Goal: Information Seeking & Learning: Learn about a topic

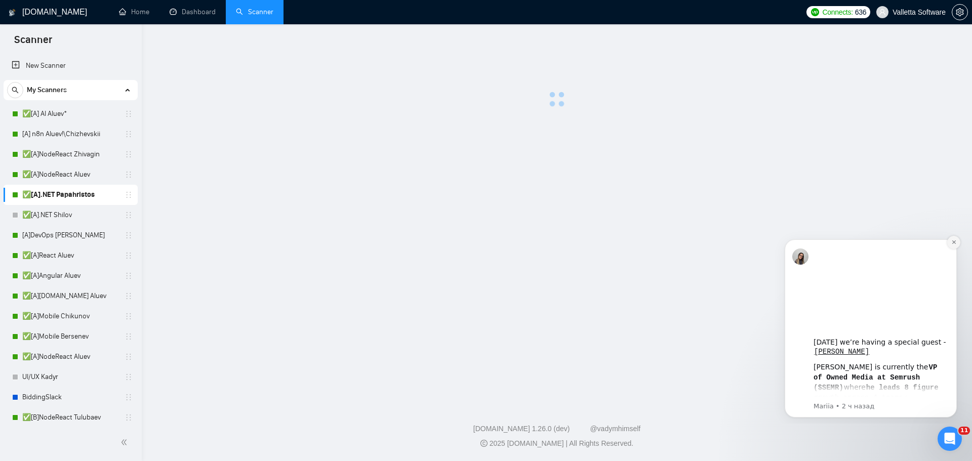
click at [957, 242] on button "Dismiss notification" at bounding box center [953, 242] width 13 height 13
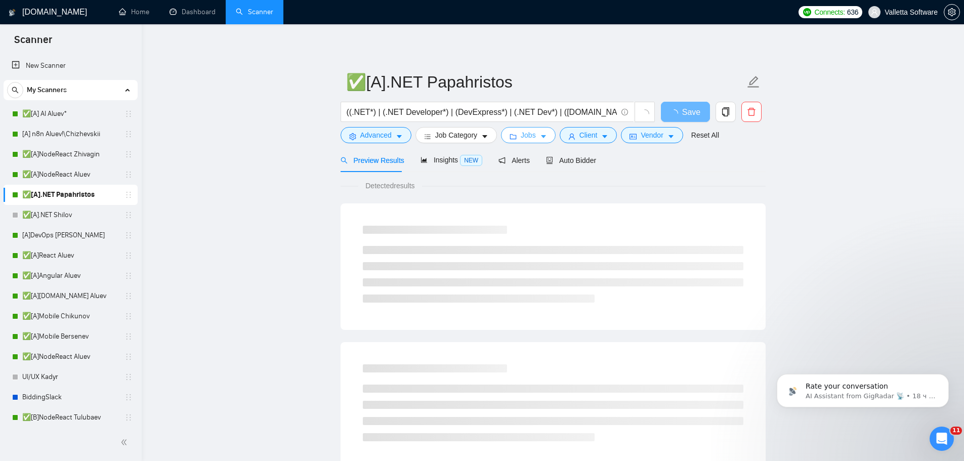
click at [541, 138] on icon "caret-down" at bounding box center [543, 137] width 5 height 3
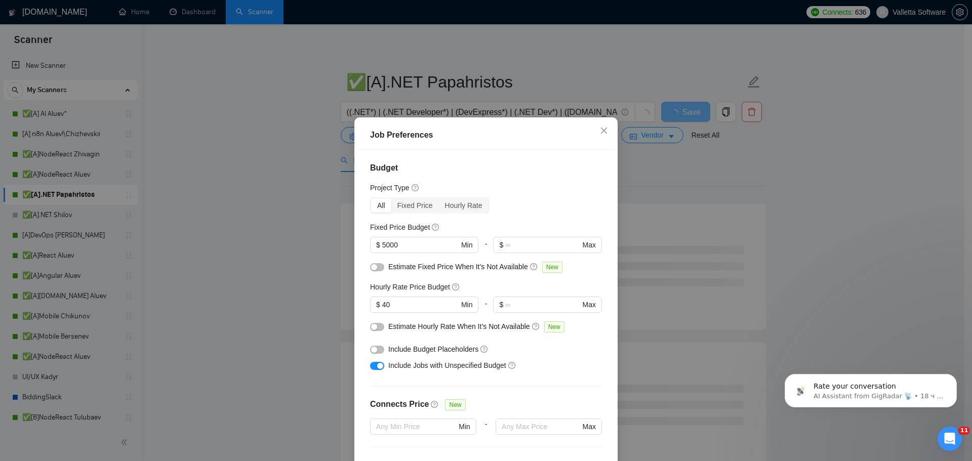
click at [714, 246] on div "Job Preferences Budget Project Type All Fixed Price Hourly Rate Fixed Price Bud…" at bounding box center [486, 230] width 972 height 461
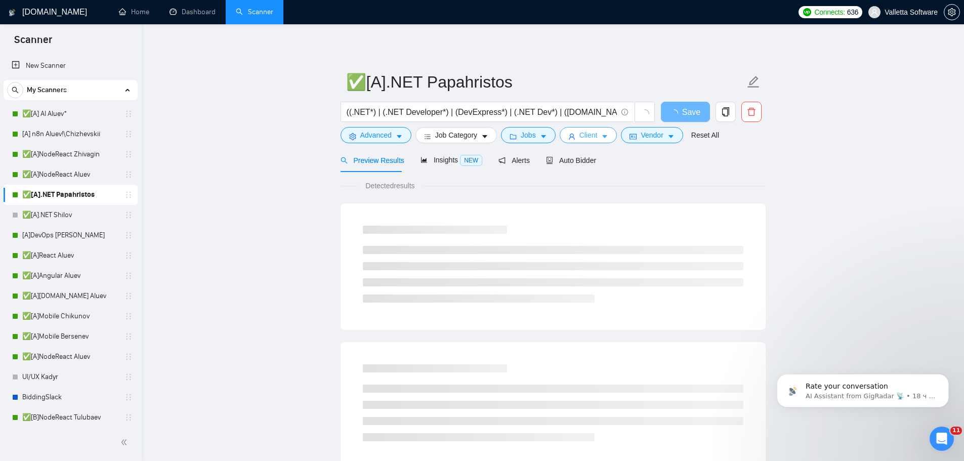
click at [605, 136] on icon "caret-down" at bounding box center [604, 136] width 7 height 7
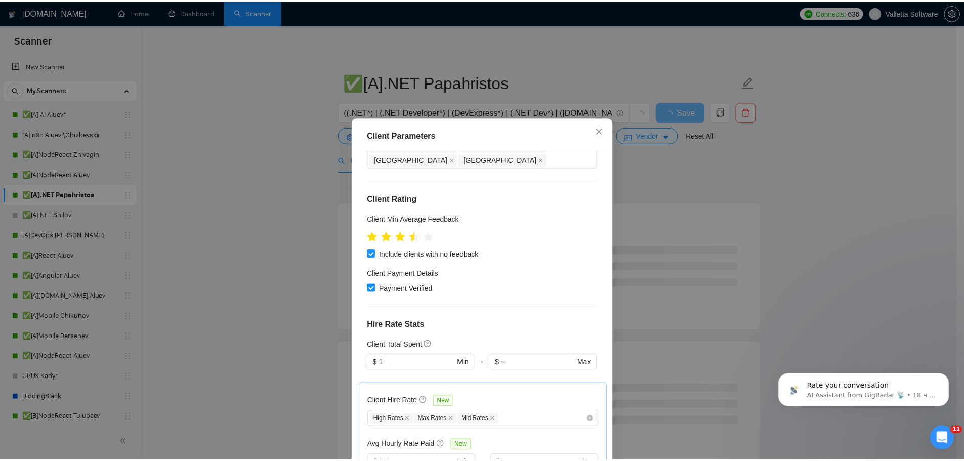
scroll to position [202, 0]
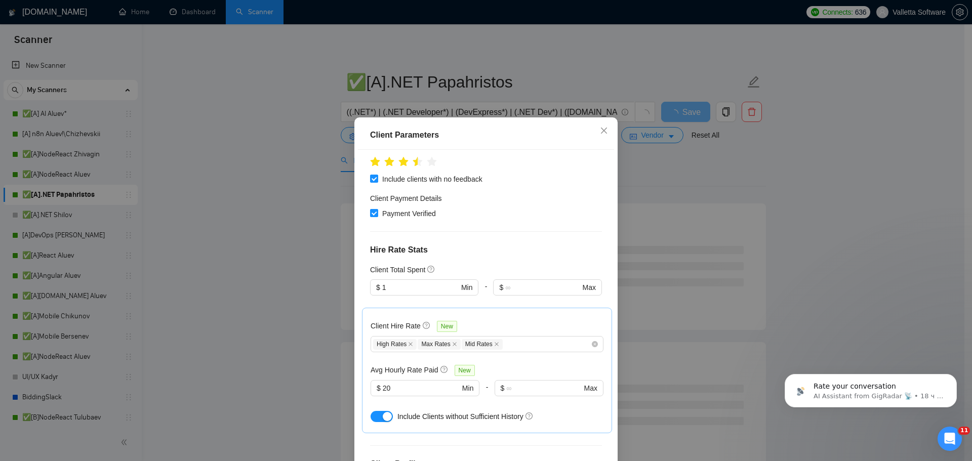
click at [736, 242] on div "Client Parameters Client Location Include Client Countries Select Exclude Clien…" at bounding box center [486, 230] width 972 height 461
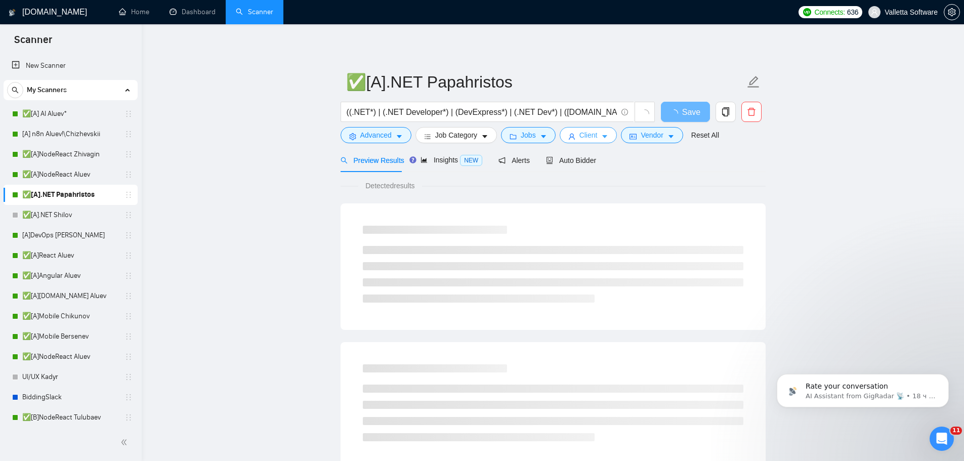
click at [601, 134] on icon "caret-down" at bounding box center [604, 136] width 7 height 7
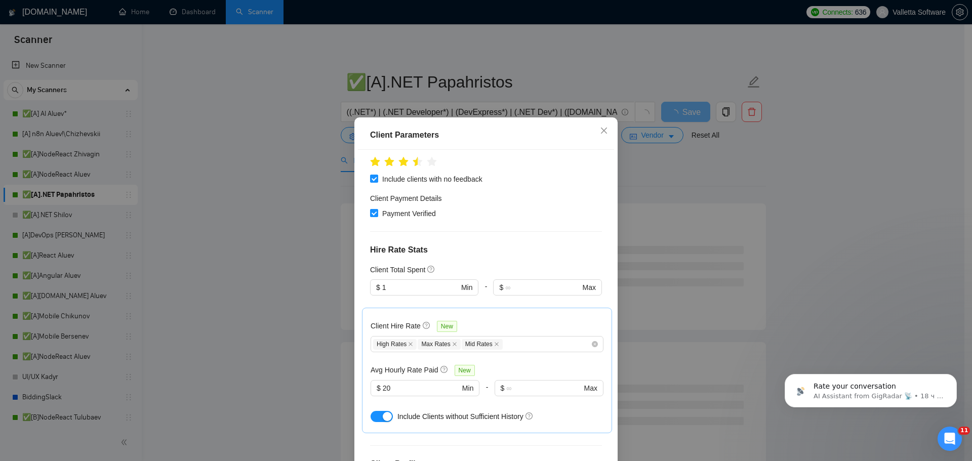
click at [731, 242] on div "Client Parameters Client Location Include Client Countries Select Exclude Clien…" at bounding box center [486, 230] width 972 height 461
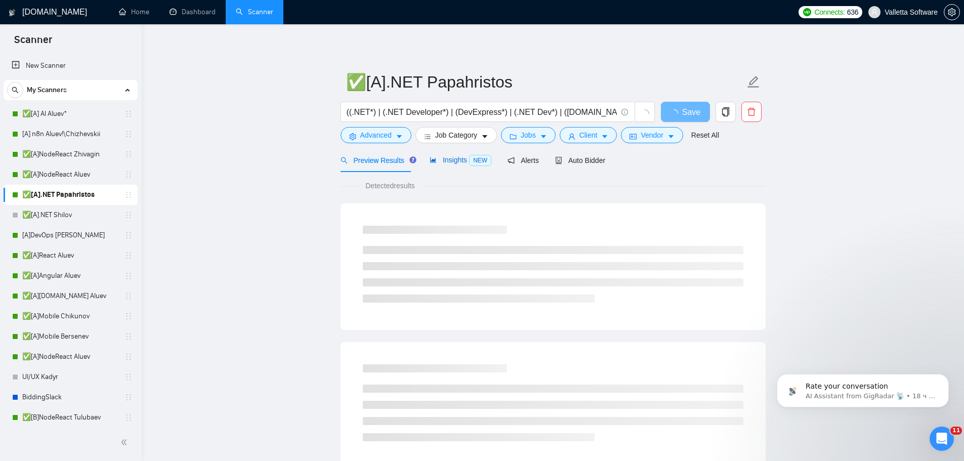
click at [441, 162] on span "Insights NEW" at bounding box center [461, 160] width 62 height 8
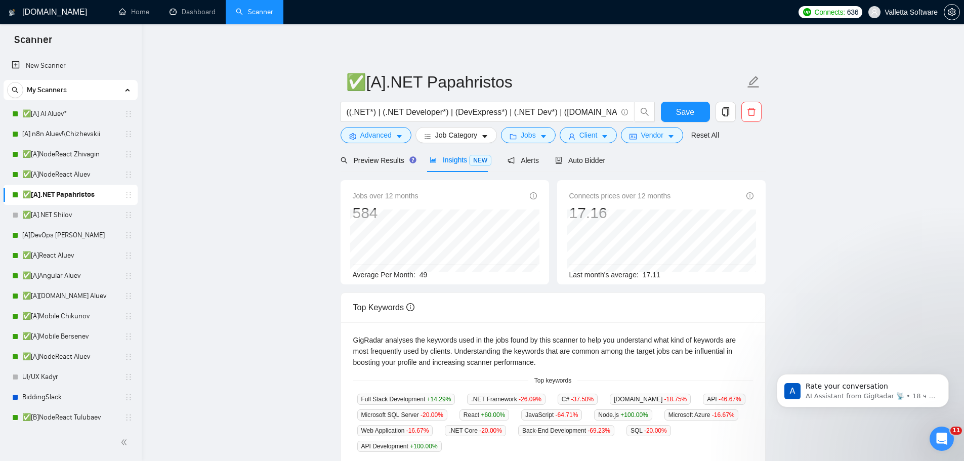
click at [950, 217] on div "[DOMAIN_NAME] Home Dashboard Scanner Connects: 636 Valletta Software ✅[A].NET P…" at bounding box center [553, 398] width 822 height 797
drag, startPoint x: 898, startPoint y: 246, endPoint x: 880, endPoint y: 210, distance: 40.3
click at [898, 246] on main "✅[A].NET Papahristos ((.NET*) | (.NET Developer*) | (DevExpress*) | (.NET Dev*)…" at bounding box center [553, 379] width 790 height 679
click at [888, 187] on main "✅[A].NET Papahristos ((.NET*) | (.NET Developer*) | (DevExpress*) | (.NET Dev*)…" at bounding box center [553, 379] width 790 height 679
